Goal: Information Seeking & Learning: Find contact information

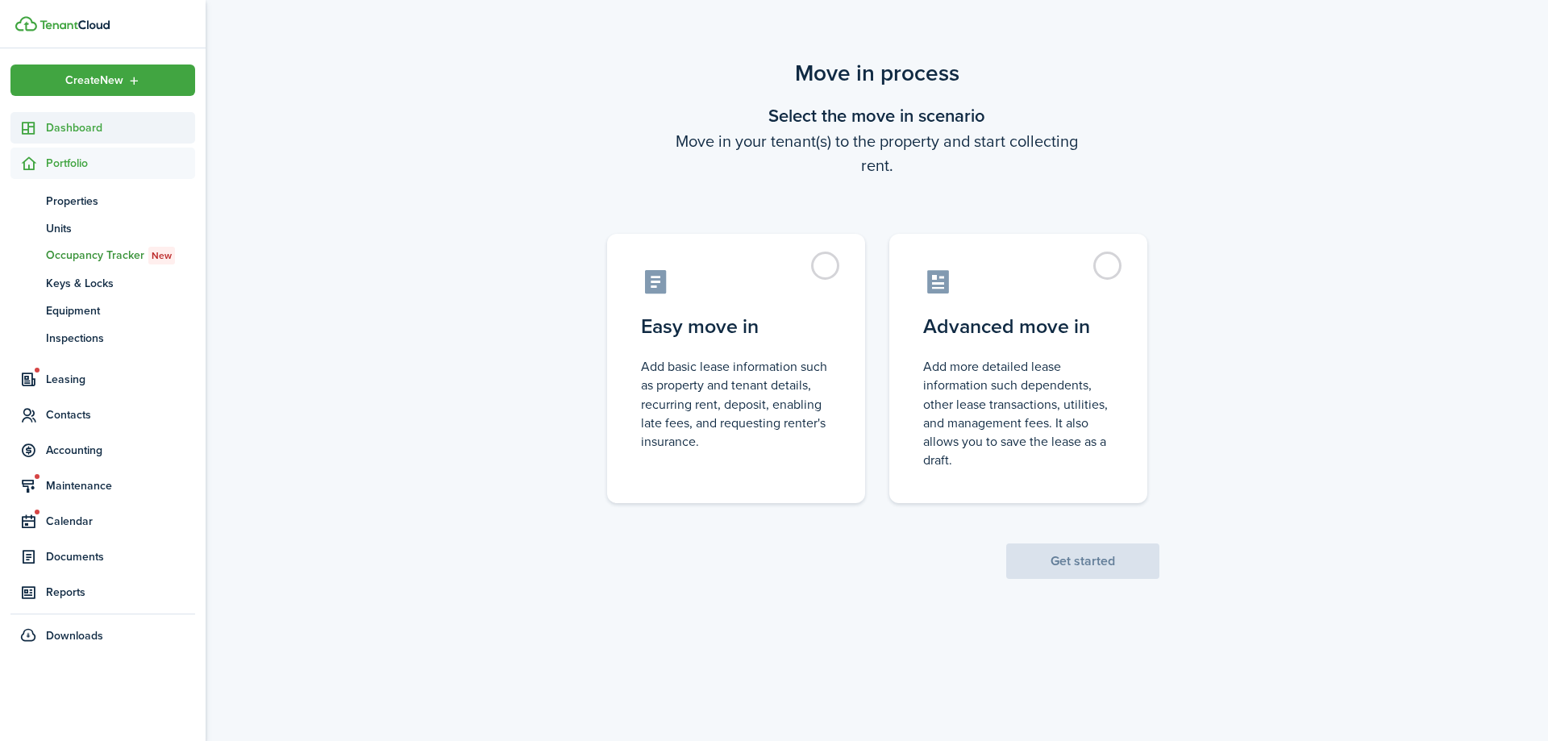
click at [148, 127] on span "Dashboard" at bounding box center [120, 127] width 149 height 17
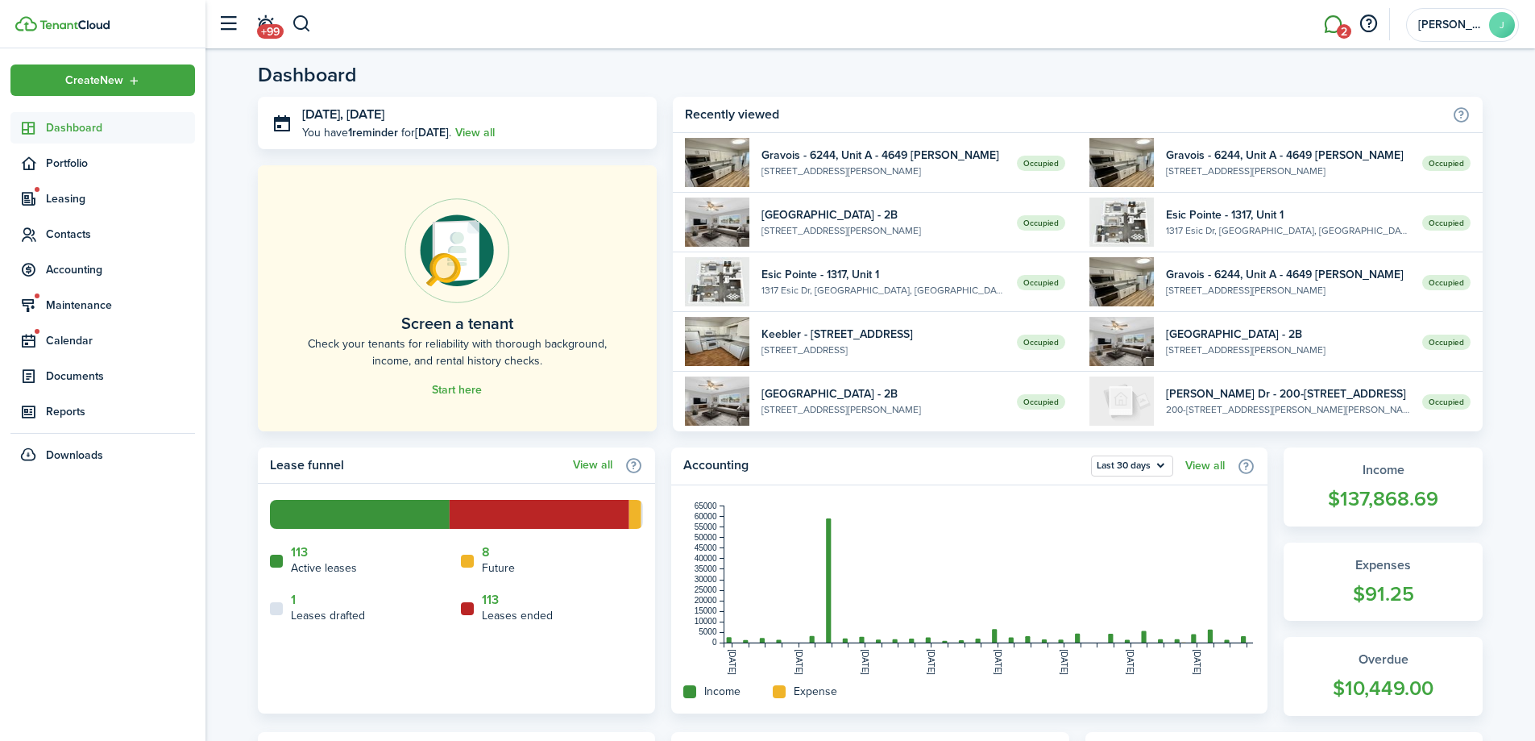
click at [1318, 35] on link "2" at bounding box center [1333, 24] width 31 height 41
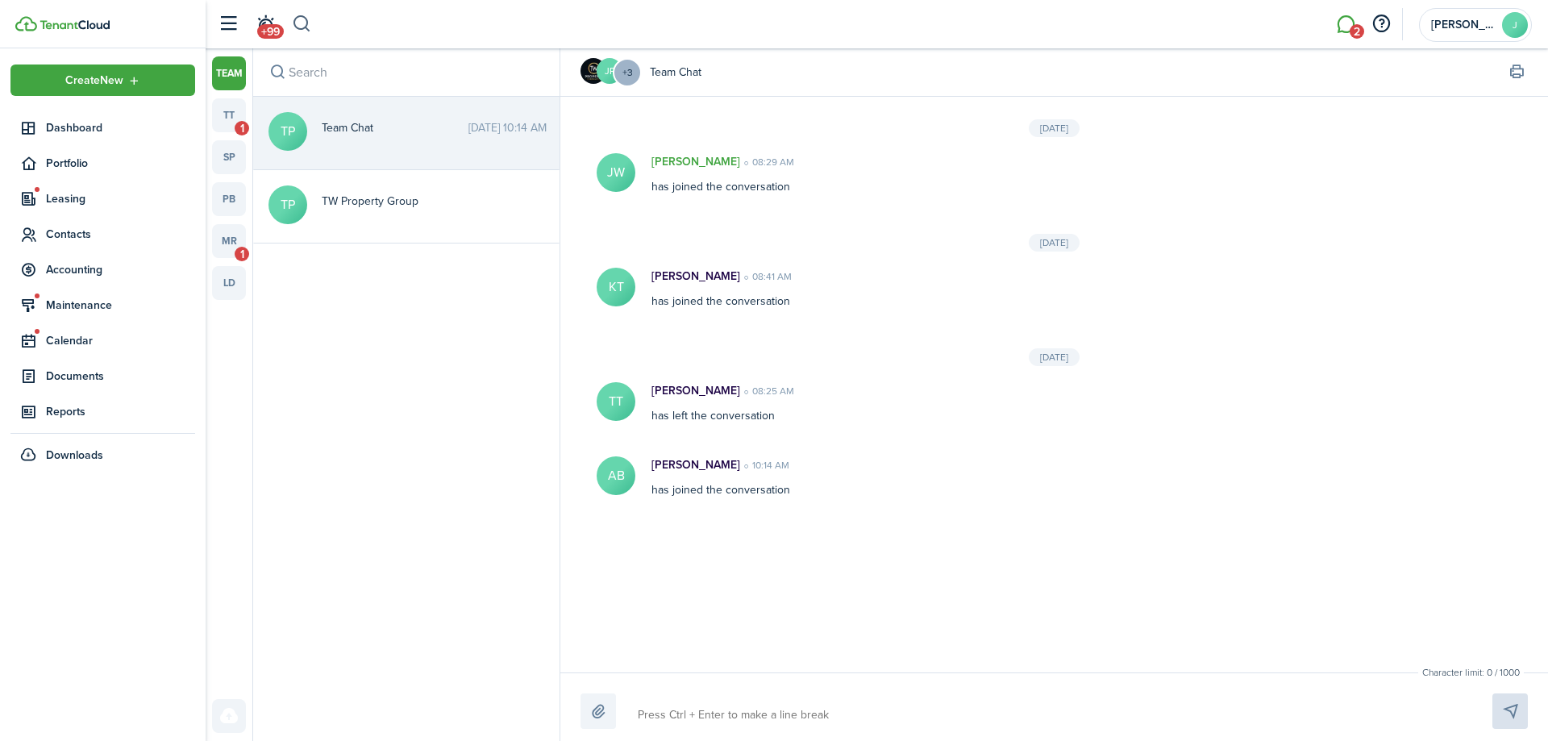
click at [304, 27] on button "button" at bounding box center [302, 23] width 20 height 27
type input "[PERSON_NAME]"
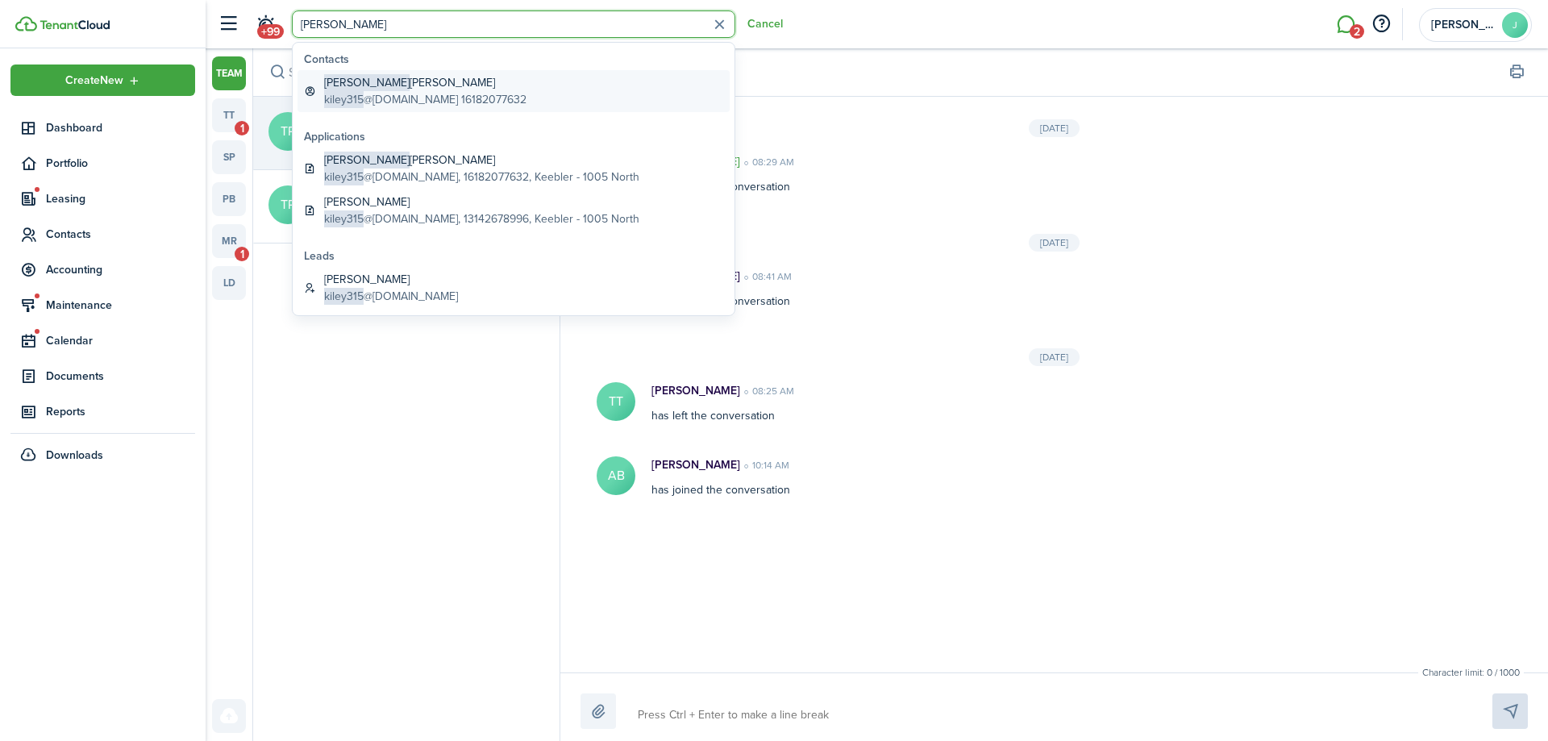
click at [378, 89] on global-search-item-title "[PERSON_NAME] [PERSON_NAME]" at bounding box center [425, 82] width 202 height 17
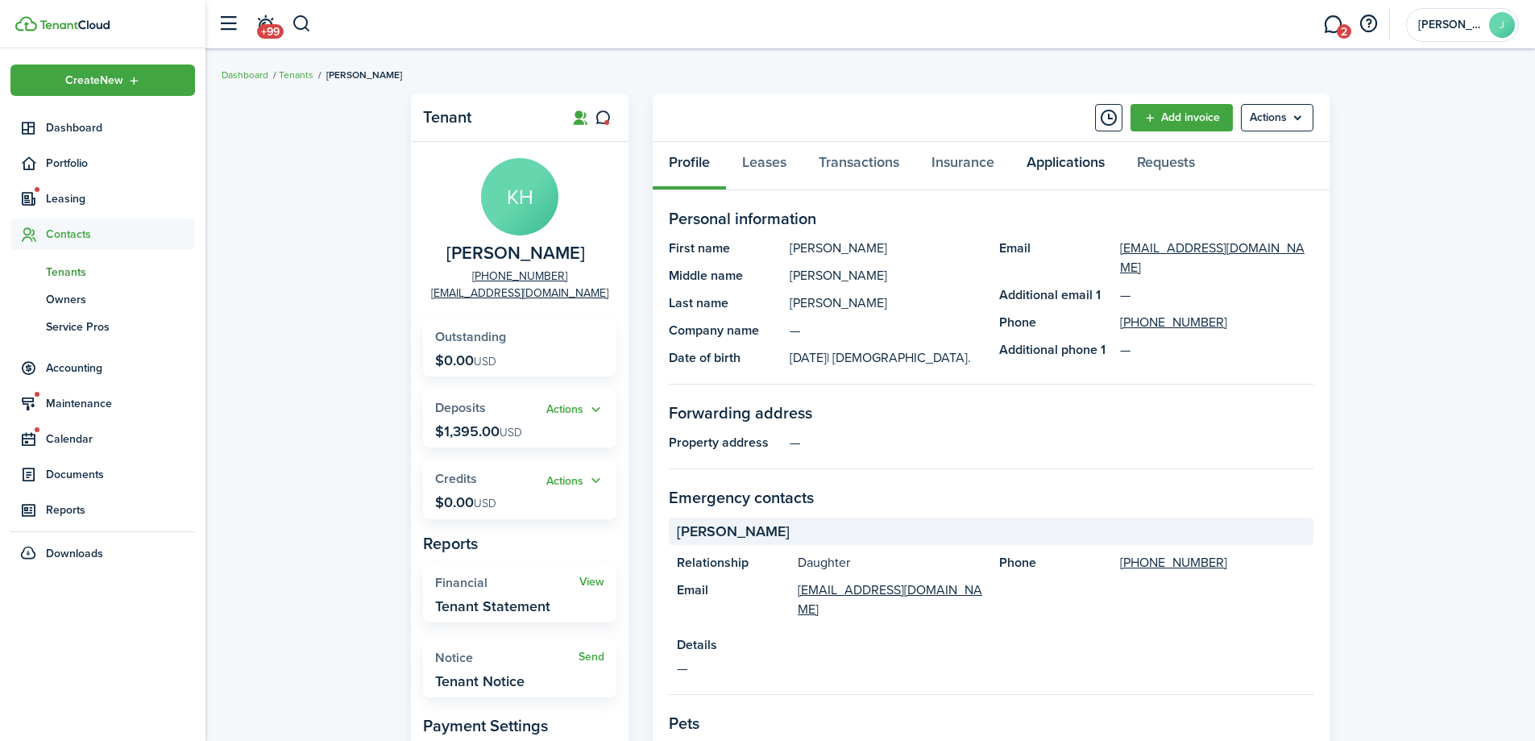
click at [1048, 169] on link "Applications" at bounding box center [1066, 166] width 110 height 48
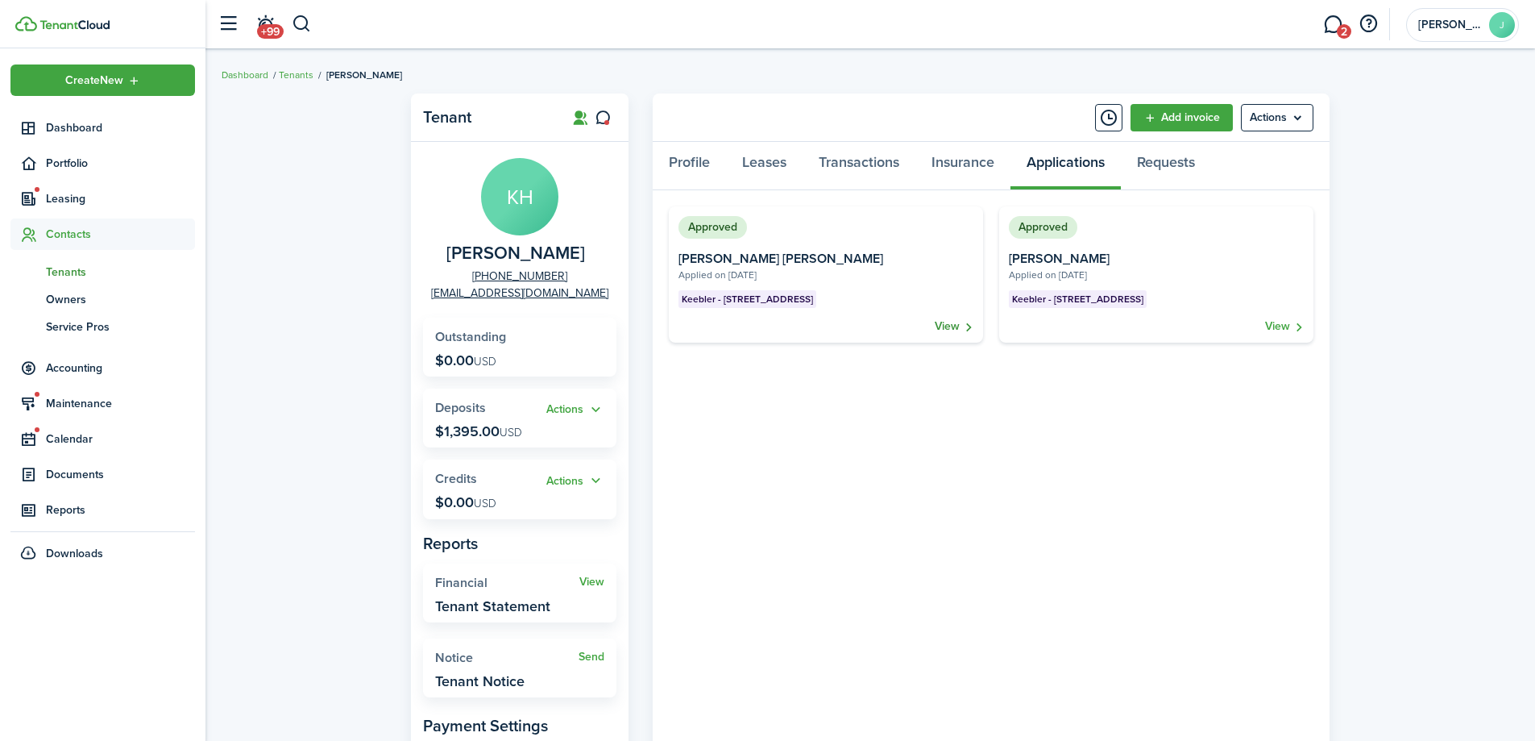
click at [951, 328] on link "View" at bounding box center [954, 326] width 39 height 16
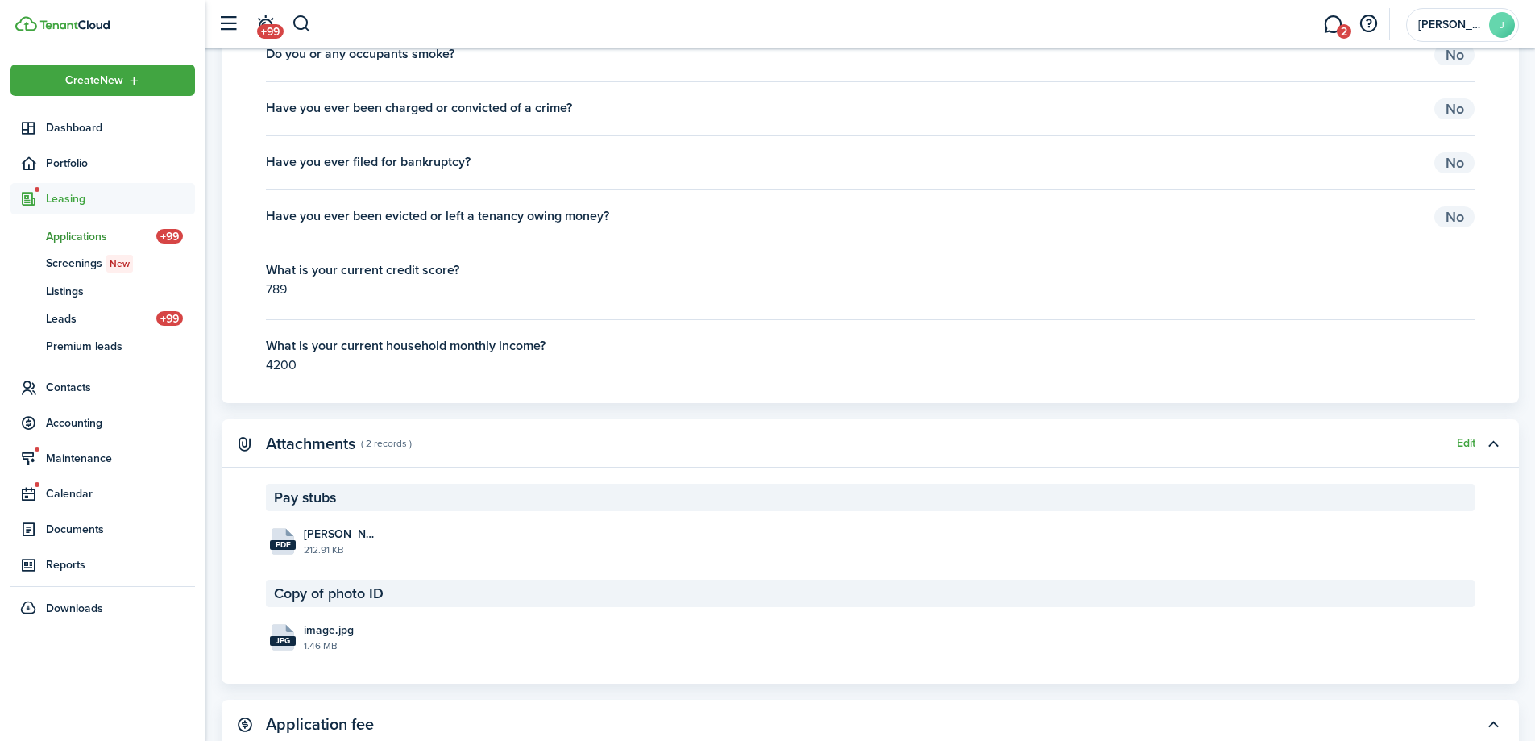
scroll to position [1934, 0]
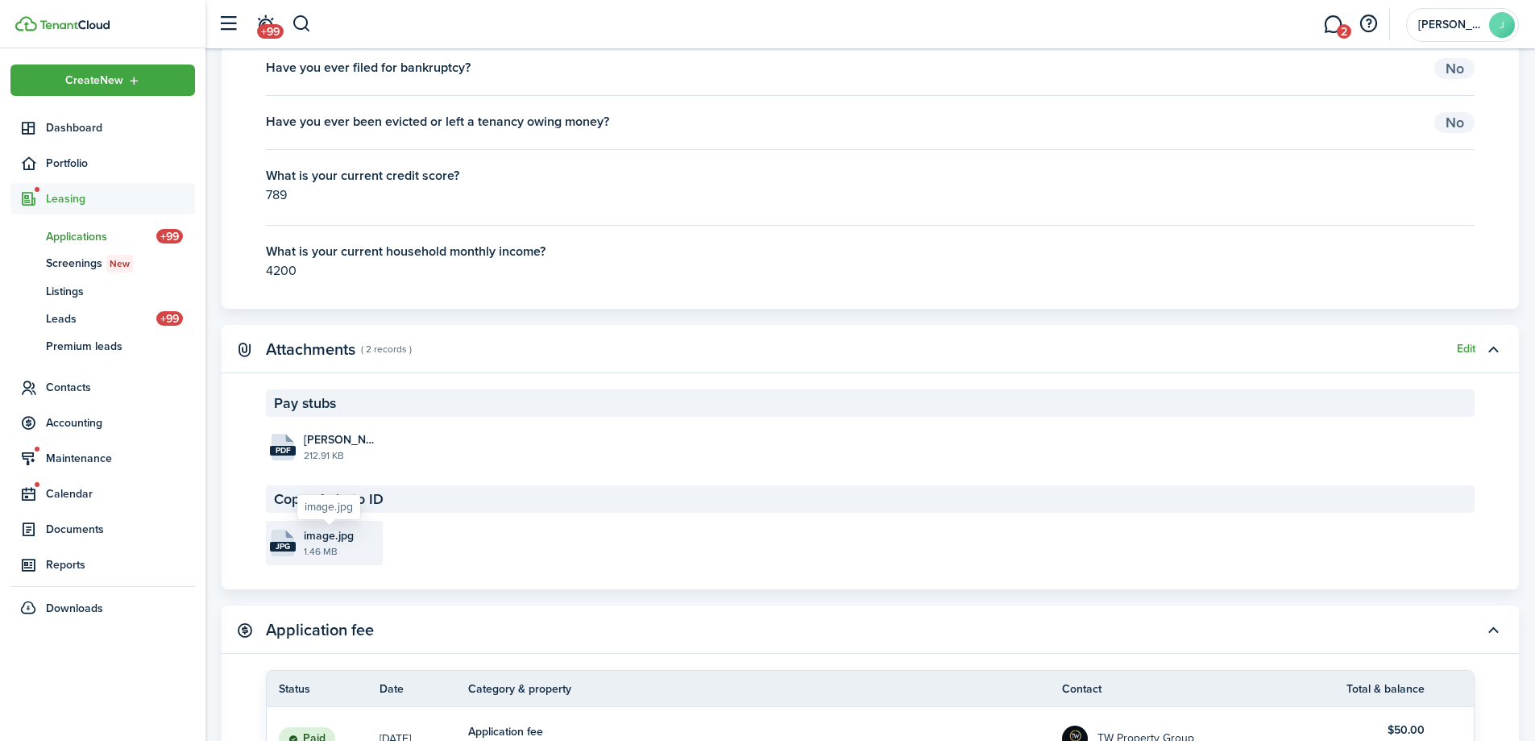
click at [318, 542] on span "image.jpg" at bounding box center [329, 535] width 50 height 17
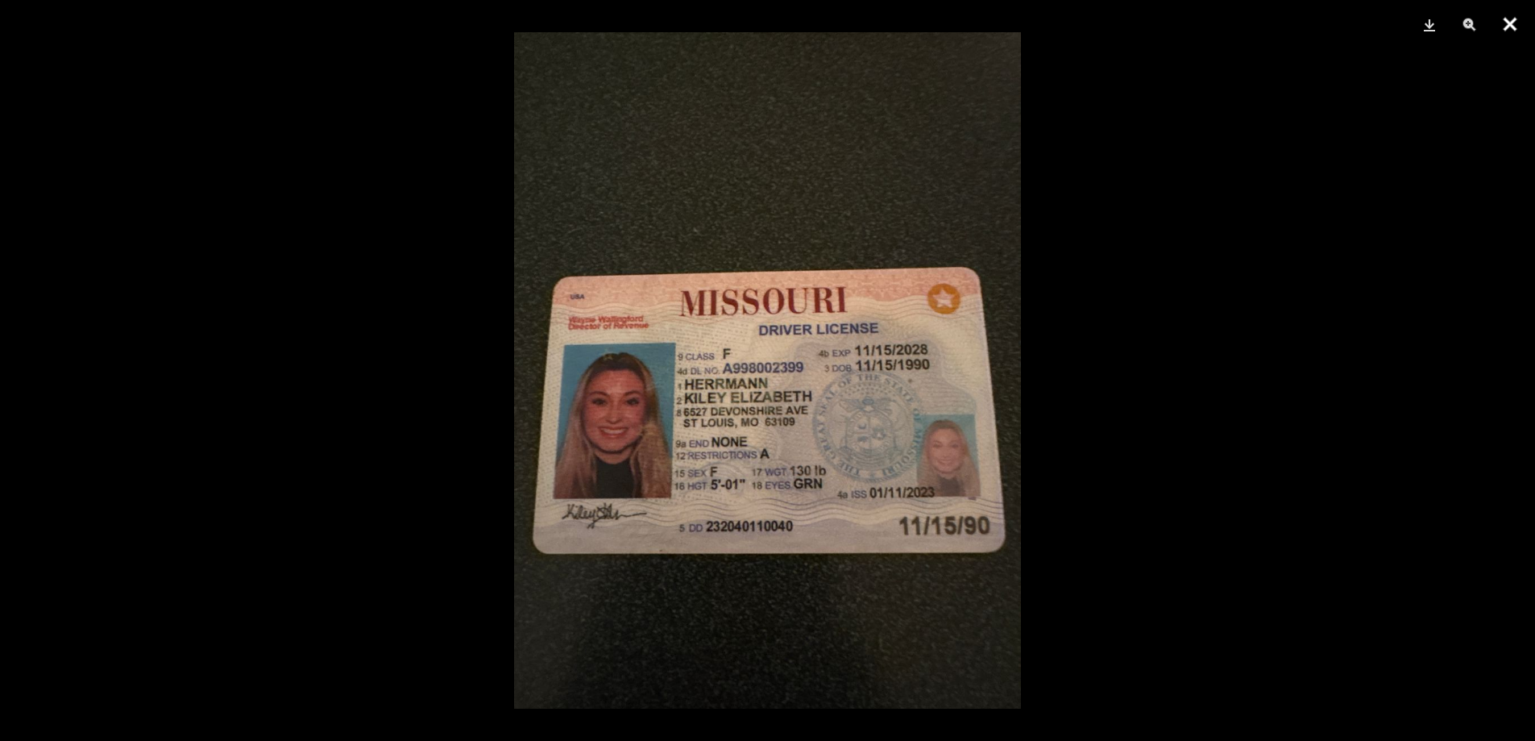
click at [1513, 30] on button "Close" at bounding box center [1510, 24] width 40 height 48
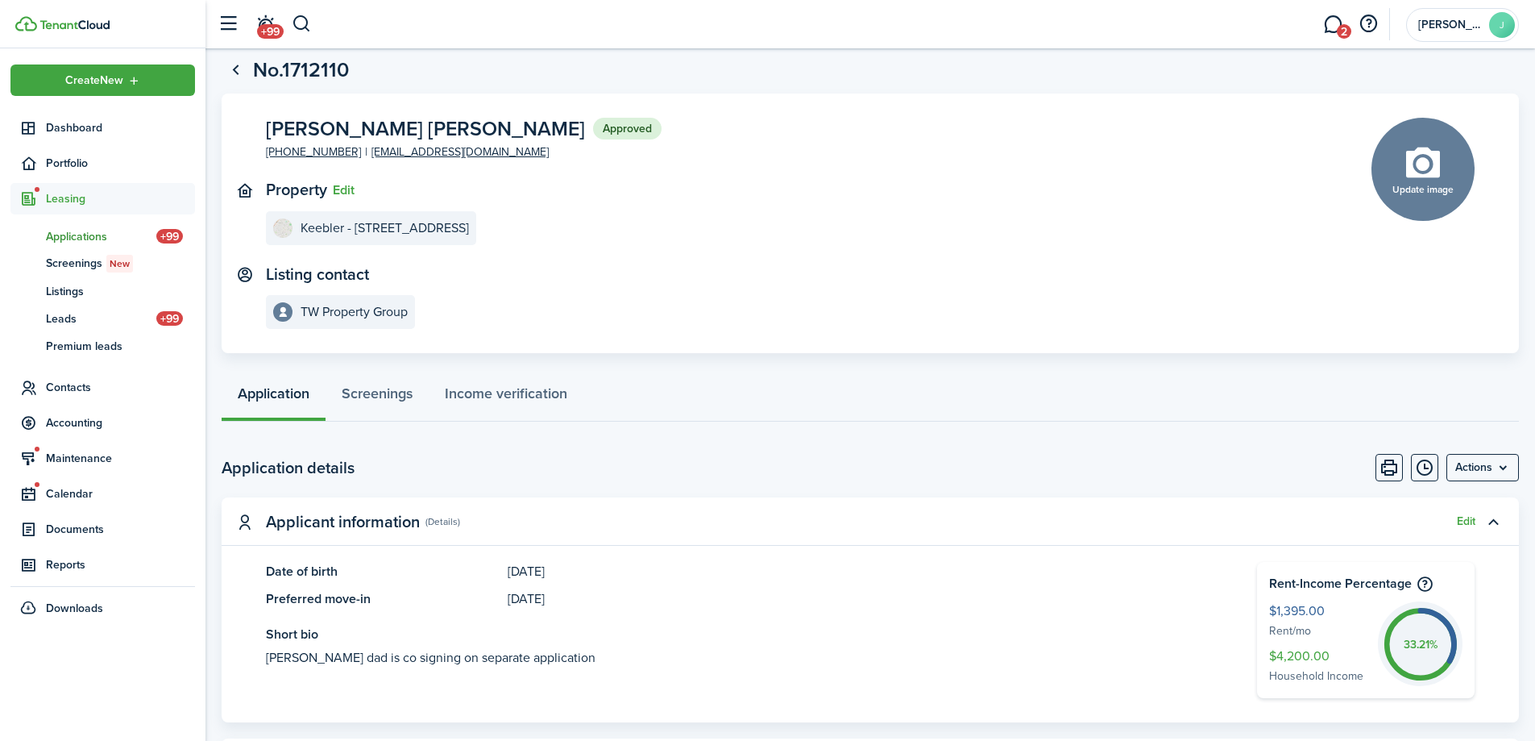
scroll to position [0, 0]
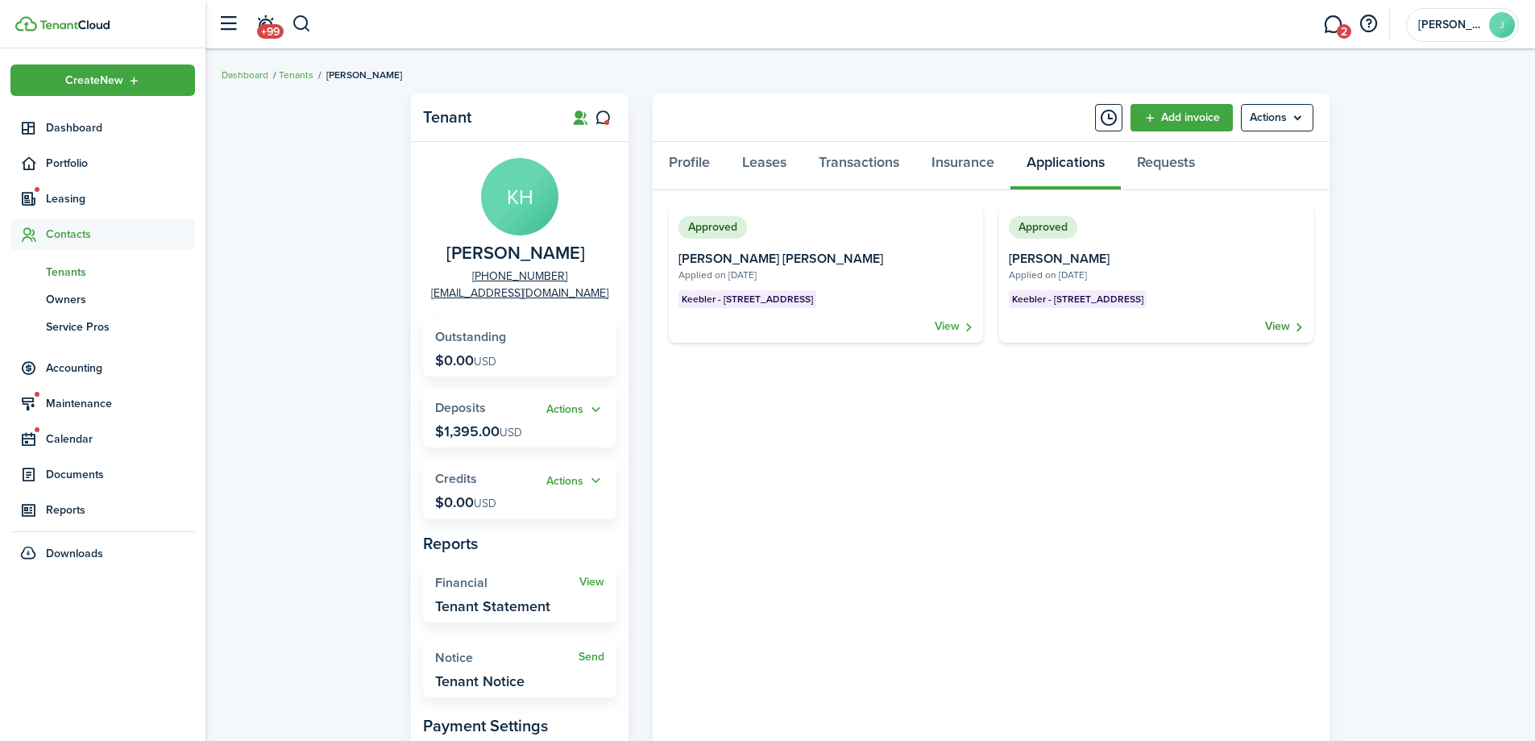
click at [1276, 319] on link "View" at bounding box center [1284, 326] width 39 height 16
click at [937, 322] on link "View" at bounding box center [954, 326] width 39 height 16
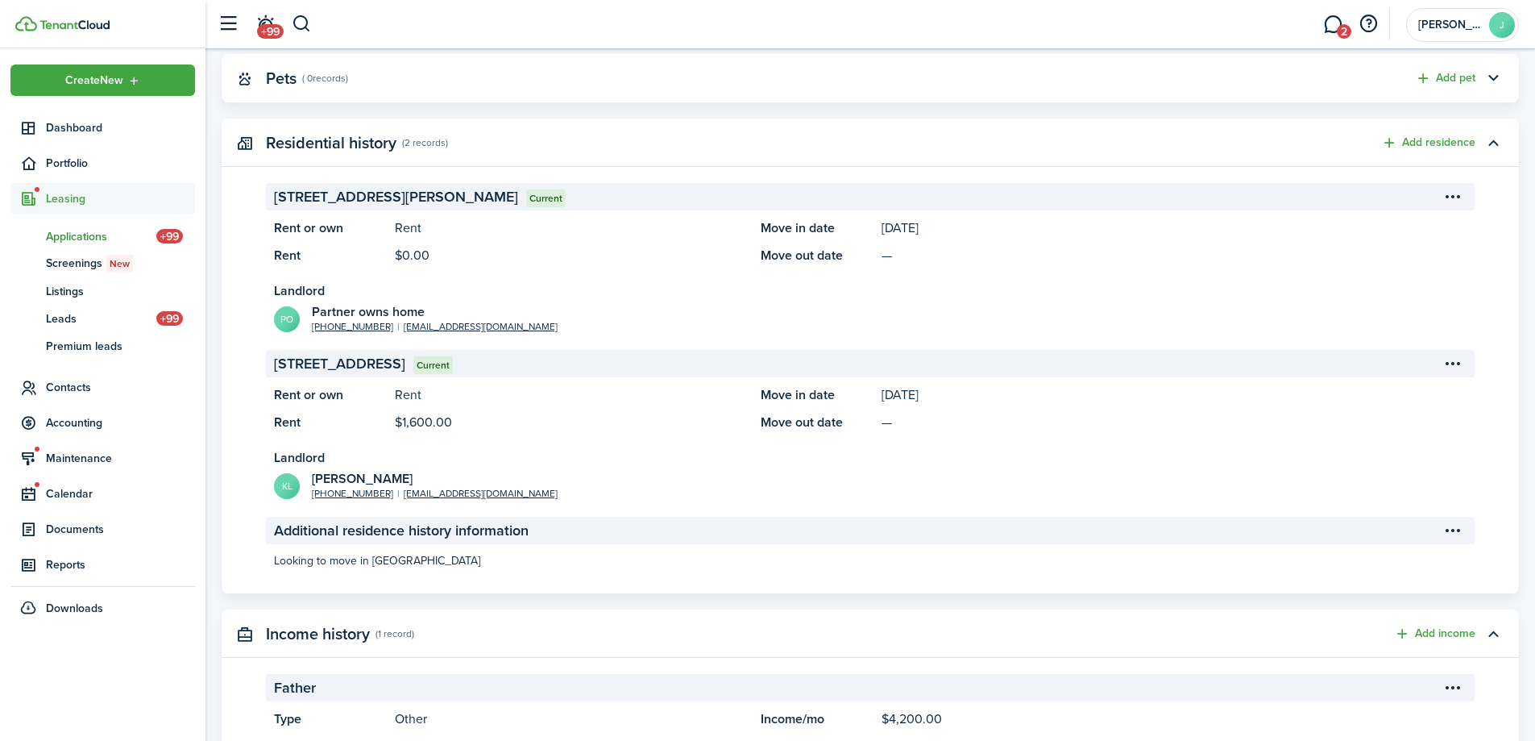
scroll to position [2096, 0]
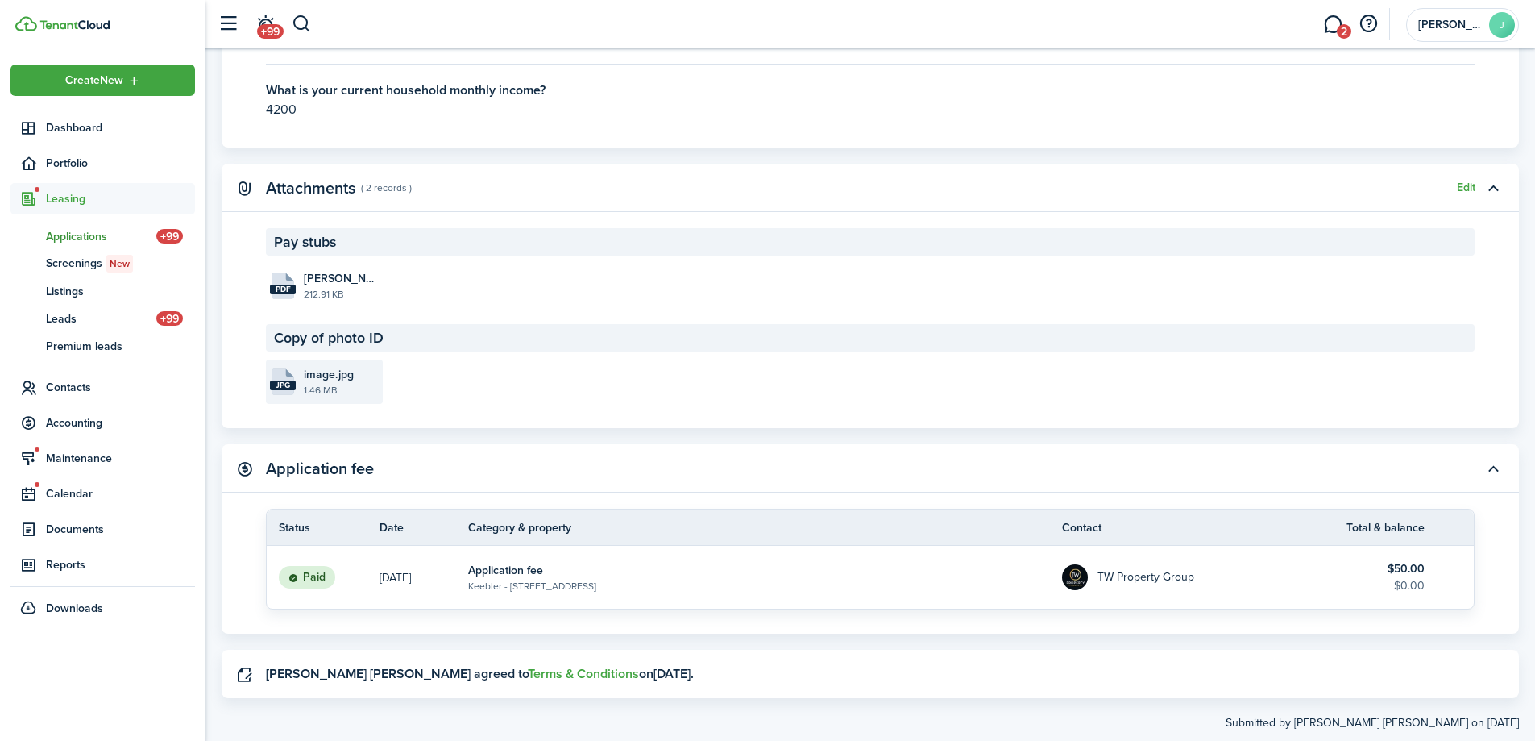
click at [317, 387] on file-size "1.46 MB" at bounding box center [341, 390] width 75 height 15
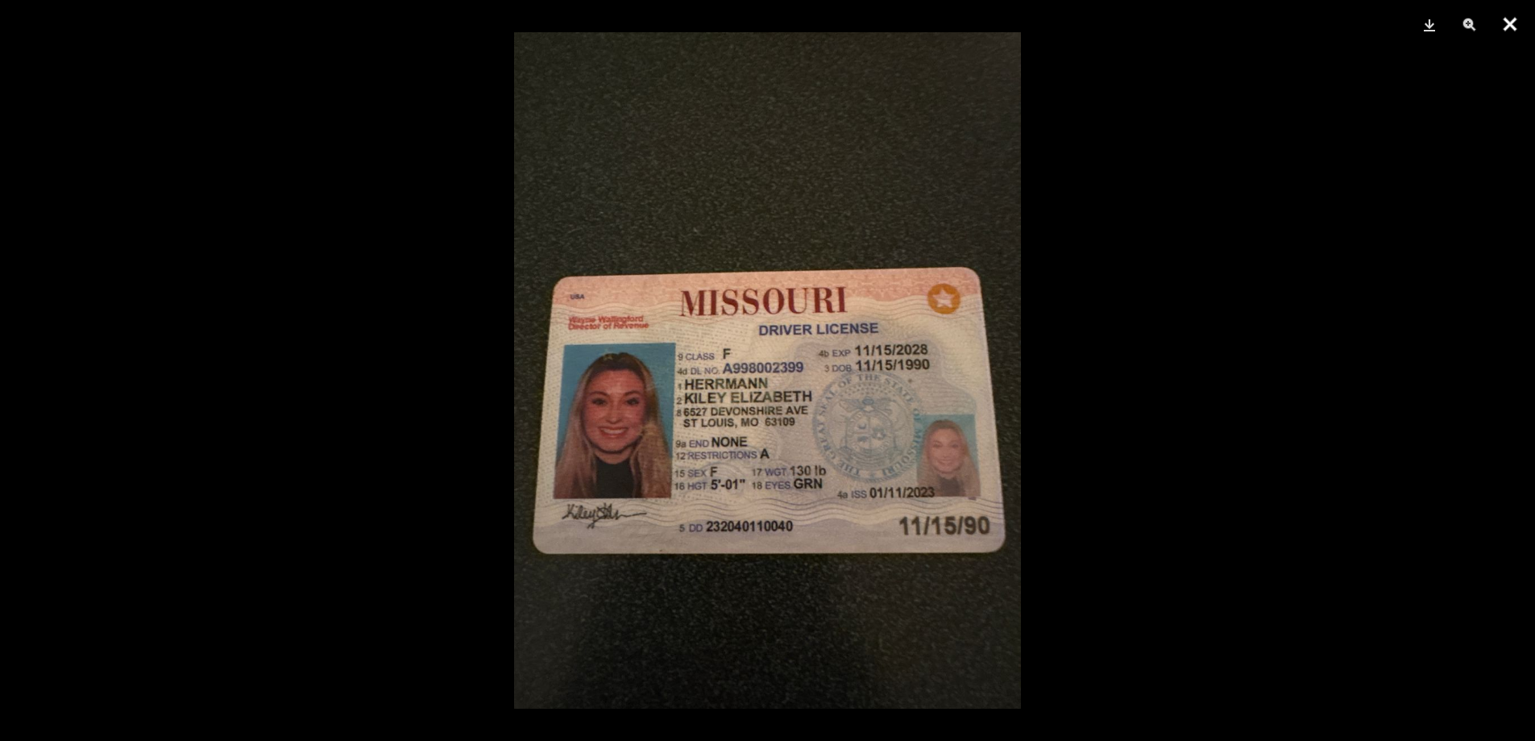
click at [1518, 28] on button "Close" at bounding box center [1510, 24] width 40 height 48
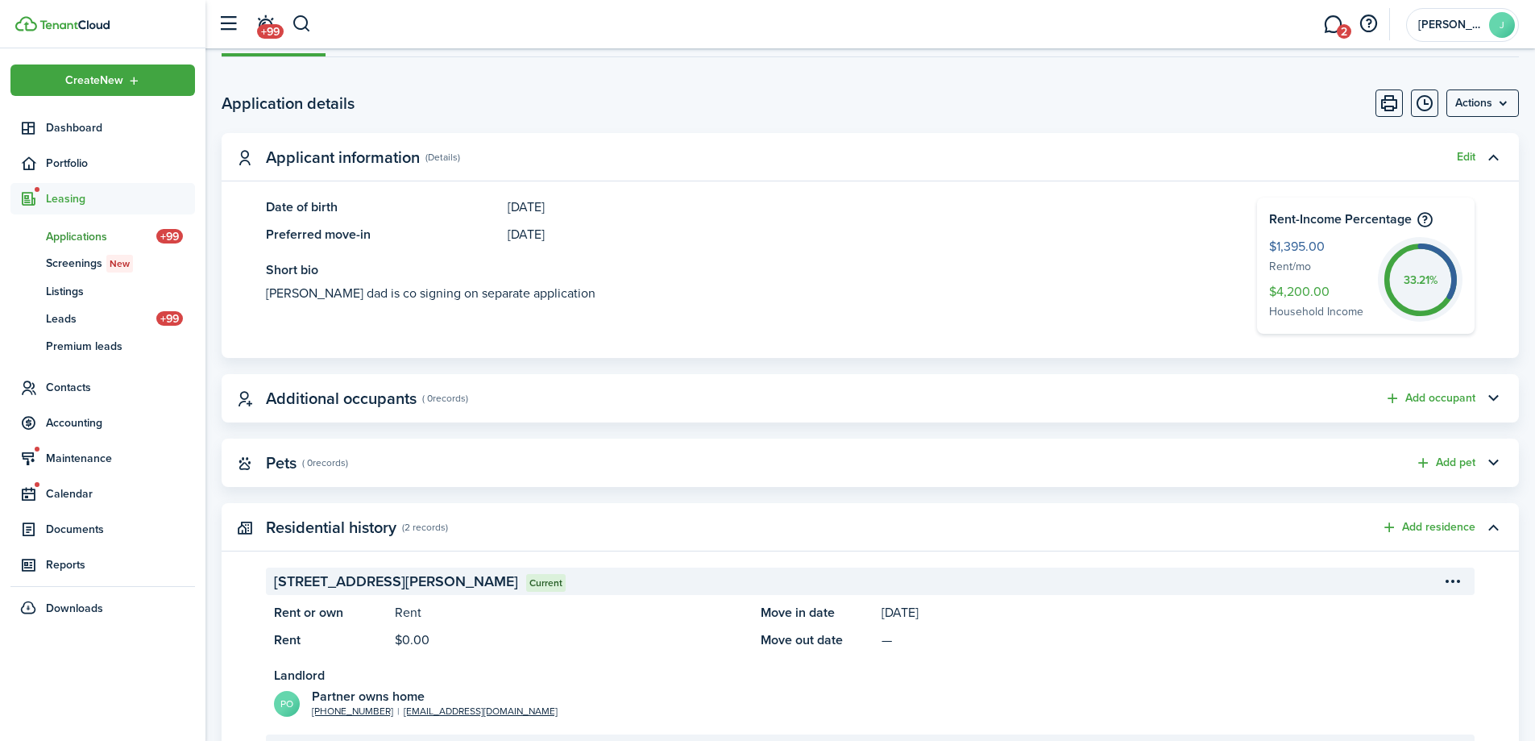
scroll to position [0, 0]
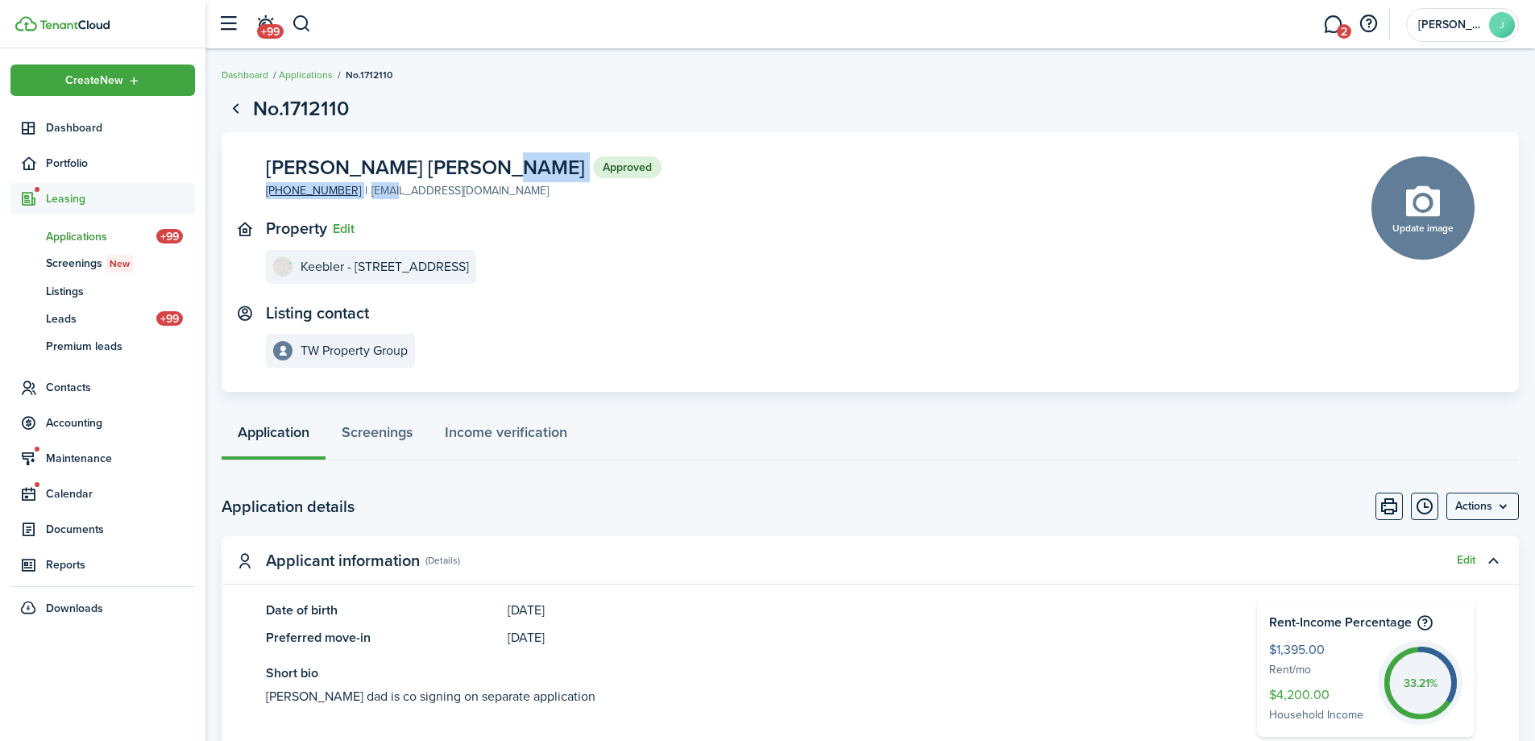
drag, startPoint x: 472, startPoint y: 190, endPoint x: 372, endPoint y: 194, distance: 99.2
click at [372, 194] on panel-main-content "[PERSON_NAME] [PERSON_NAME] Approved [PHONE_NUMBER] [EMAIL_ADDRESS][DOMAIN_NAME]" at bounding box center [464, 178] width 396 height 44
click at [473, 191] on panel-main-content "[PERSON_NAME] [PERSON_NAME] Approved [PHONE_NUMBER] [EMAIL_ADDRESS][DOMAIN_NAME]" at bounding box center [464, 178] width 396 height 44
click at [466, 185] on panel-main-content "[PERSON_NAME] [PERSON_NAME] Approved [PHONE_NUMBER] [EMAIL_ADDRESS][DOMAIN_NAME]" at bounding box center [464, 178] width 396 height 44
drag, startPoint x: 467, startPoint y: 191, endPoint x: 356, endPoint y: 197, distance: 111.4
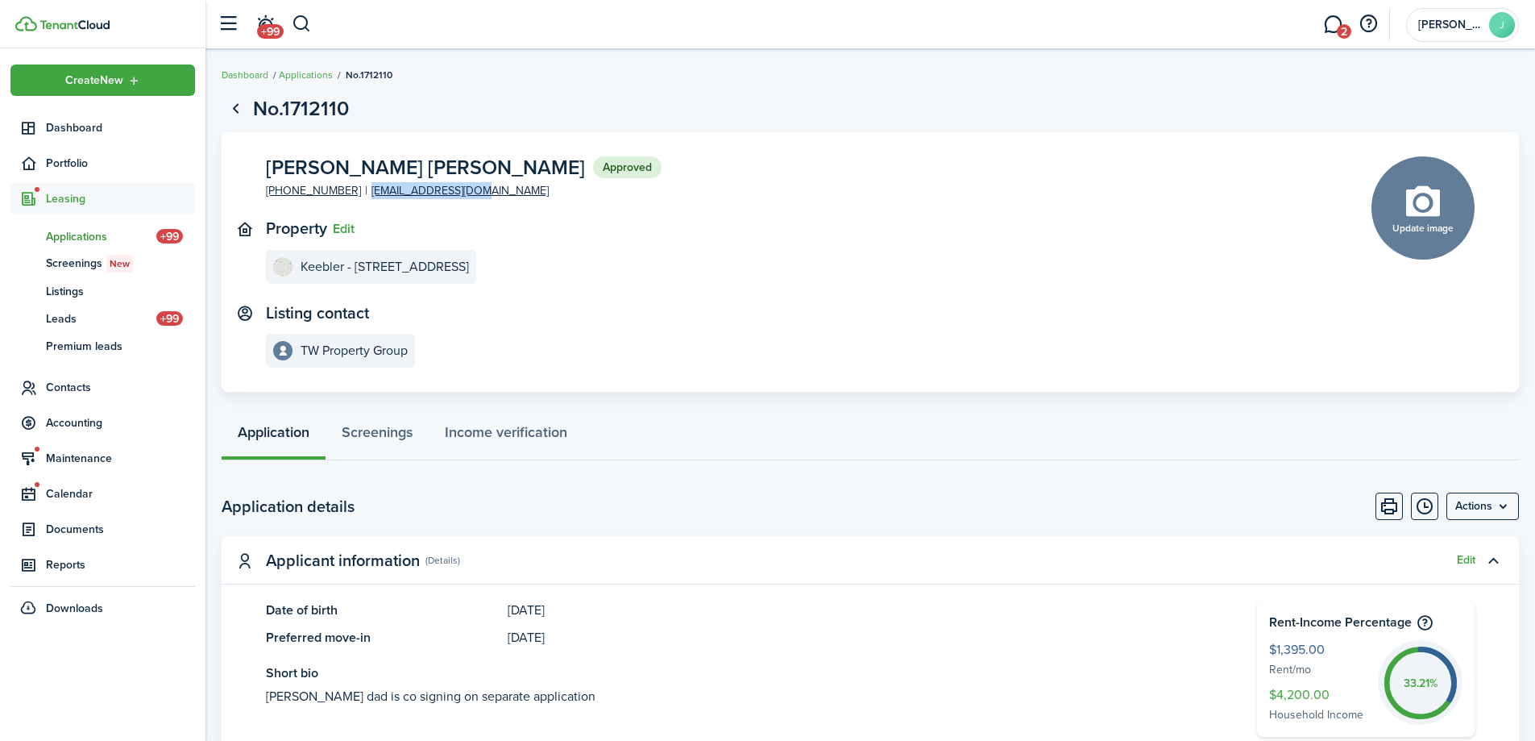
click at [356, 197] on panel-main-content "[PERSON_NAME] [PERSON_NAME] Approved [PHONE_NUMBER] [EMAIL_ADDRESS][DOMAIN_NAME]" at bounding box center [464, 178] width 396 height 44
copy e-contact-info "[EMAIL_ADDRESS][DOMAIN_NAME]"
